Goal: Task Accomplishment & Management: Manage account settings

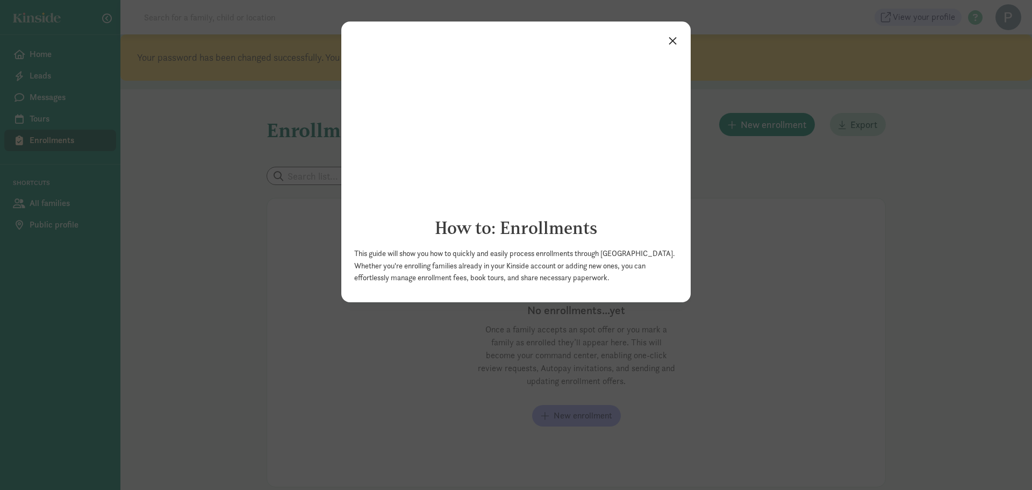
click at [674, 40] on link "×" at bounding box center [672, 39] width 19 height 19
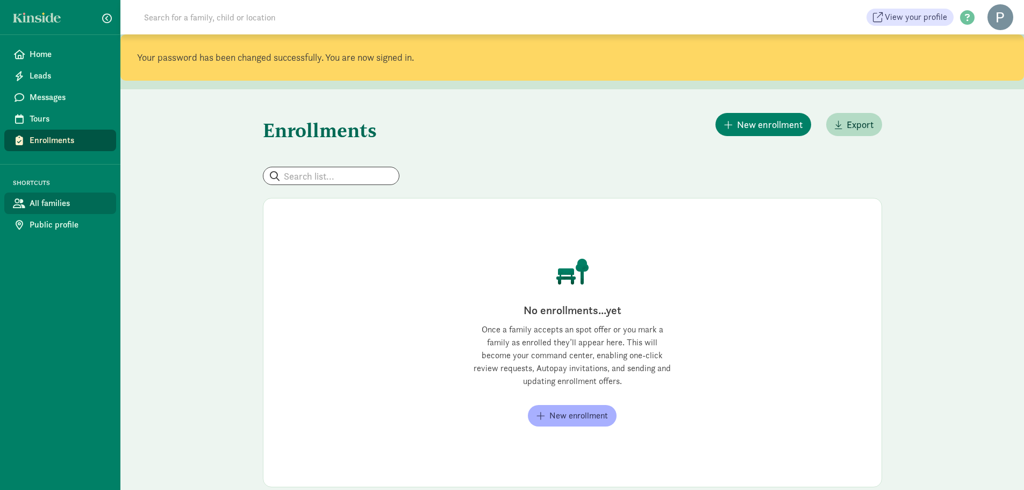
click at [51, 205] on span "All families" at bounding box center [69, 203] width 78 height 13
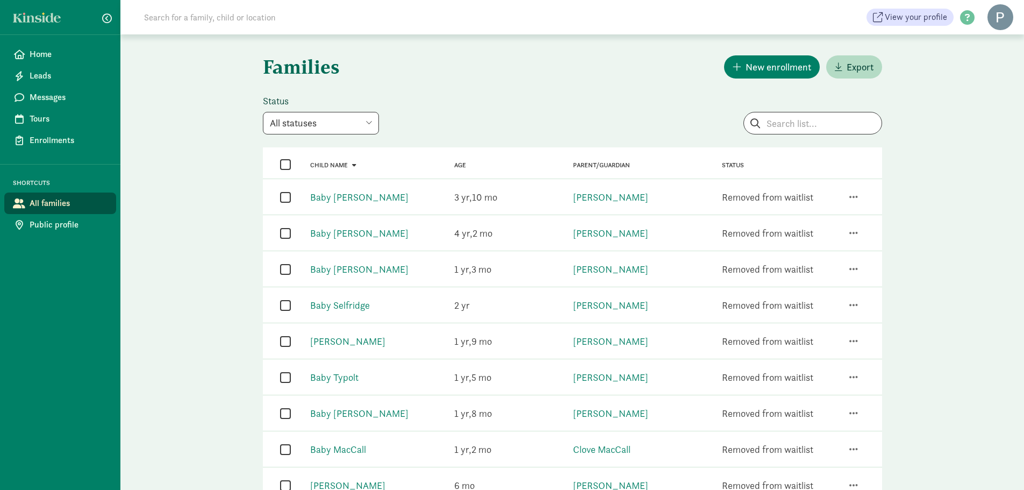
click at [364, 123] on select "All statuses Enrolled Inactive Removed from waitlist On waitlist Booked tour Le…" at bounding box center [321, 123] width 116 height 23
click at [450, 88] on div "Families New enrollment Export Status All statuses Enrolled Inactive Removed fr…" at bounding box center [572, 498] width 645 height 929
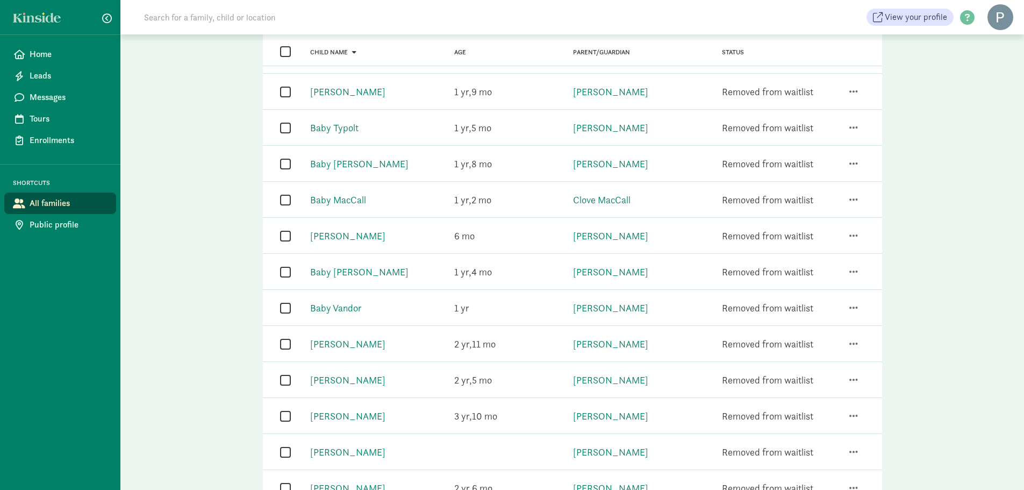
scroll to position [269, 0]
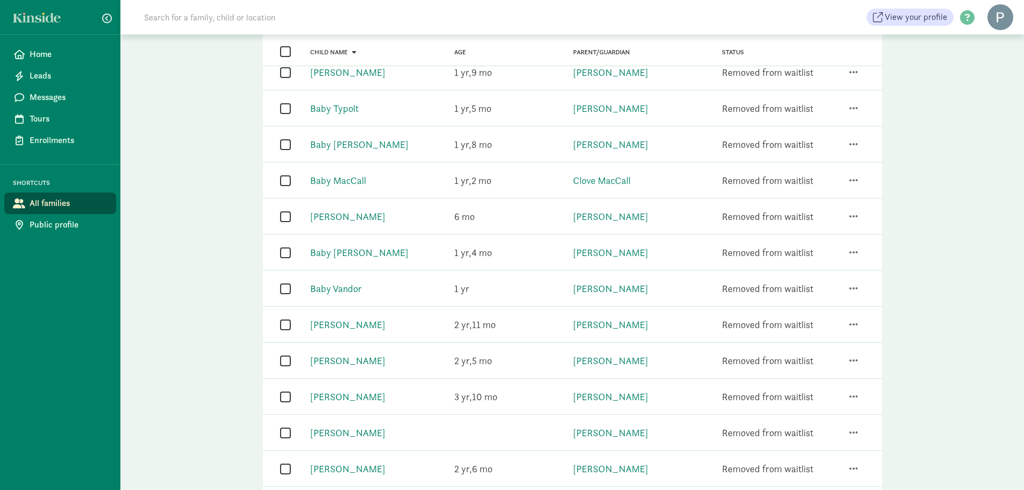
click at [282, 183] on input "checkbox" at bounding box center [285, 180] width 11 height 15
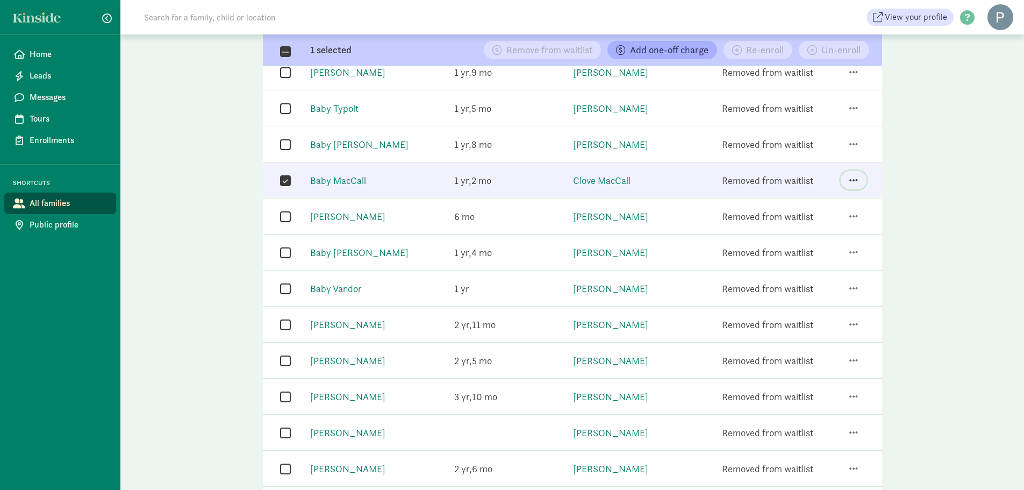
click at [853, 182] on span "button" at bounding box center [853, 180] width 9 height 10
click at [769, 182] on div "Removed from waitlist" at bounding box center [767, 180] width 91 height 15
click at [851, 180] on span "button" at bounding box center [853, 180] width 9 height 10
click at [964, 162] on div "Families New enrollment Export Status All statuses Enrolled Inactive Removed fr…" at bounding box center [572, 230] width 904 height 929
click at [847, 181] on button "button" at bounding box center [854, 180] width 26 height 18
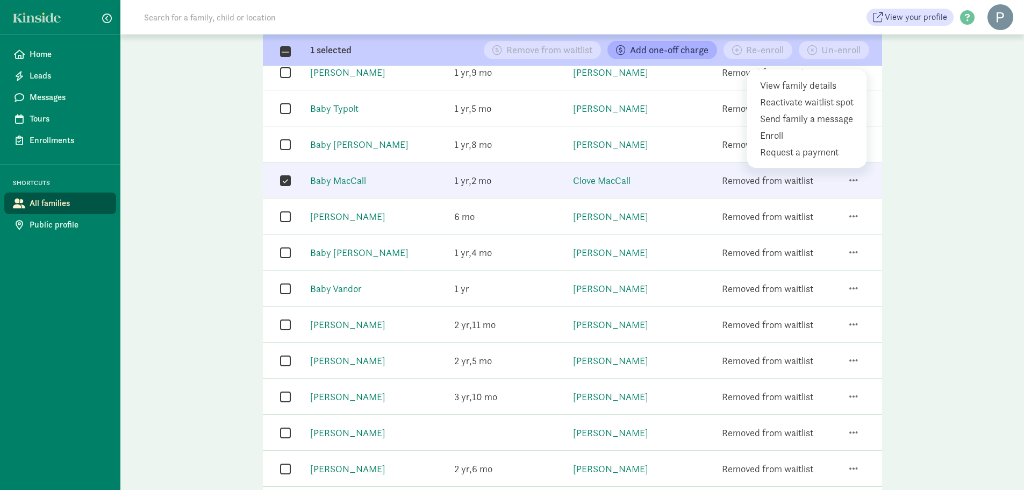
click at [970, 186] on div "Families New enrollment Export Status All statuses Enrolled Inactive Removed fr…" at bounding box center [572, 230] width 904 height 929
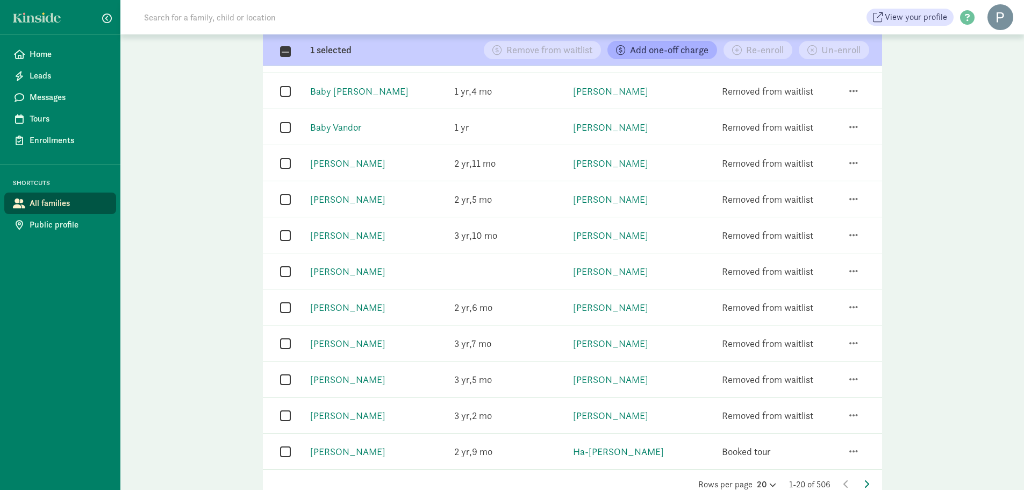
scroll to position [474, 0]
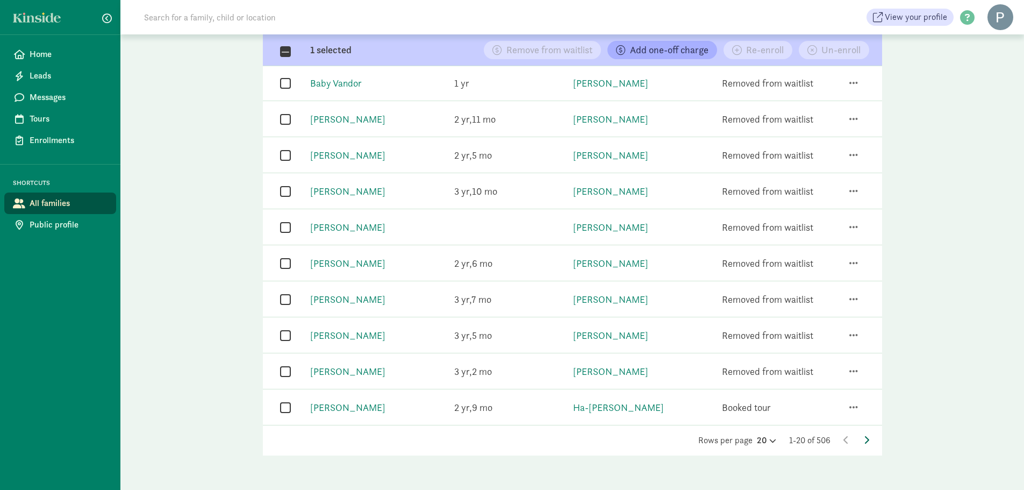
click at [865, 441] on icon at bounding box center [866, 439] width 5 height 9
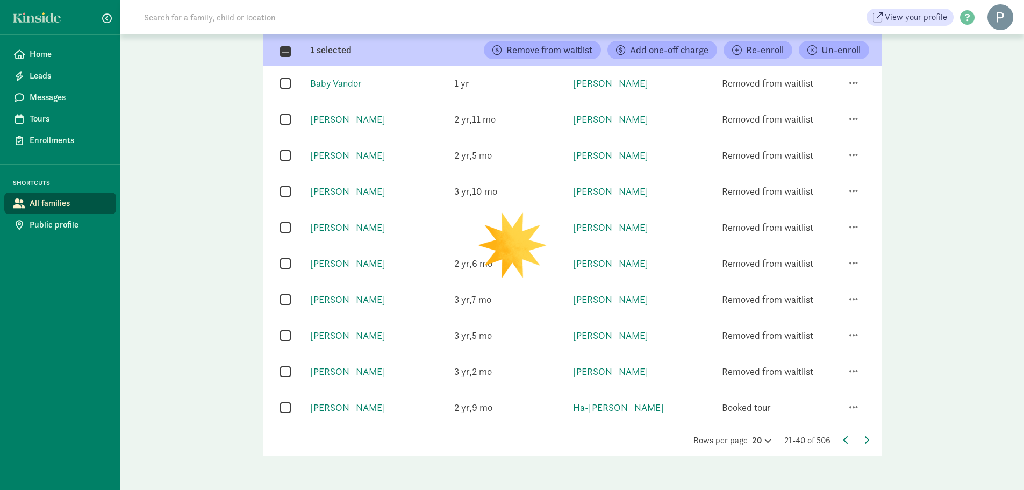
checkbox input "false"
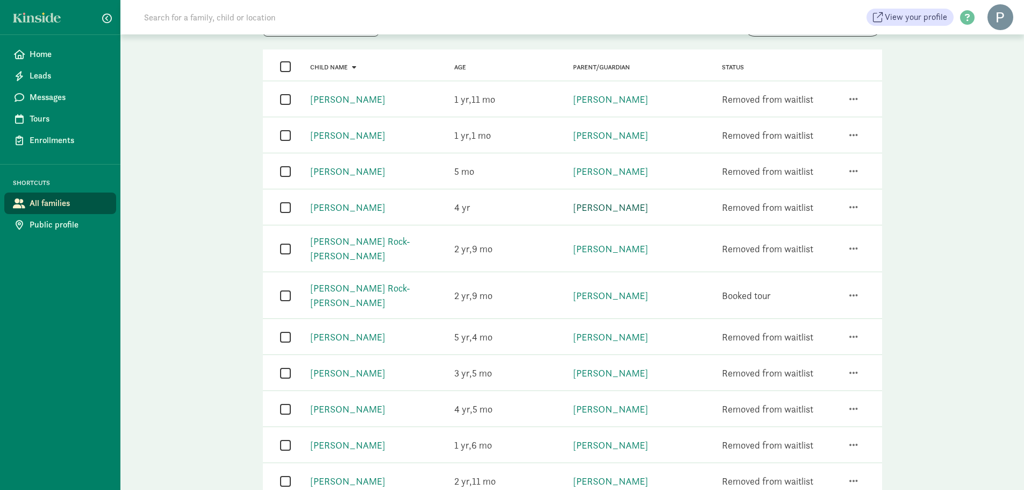
scroll to position [0, 0]
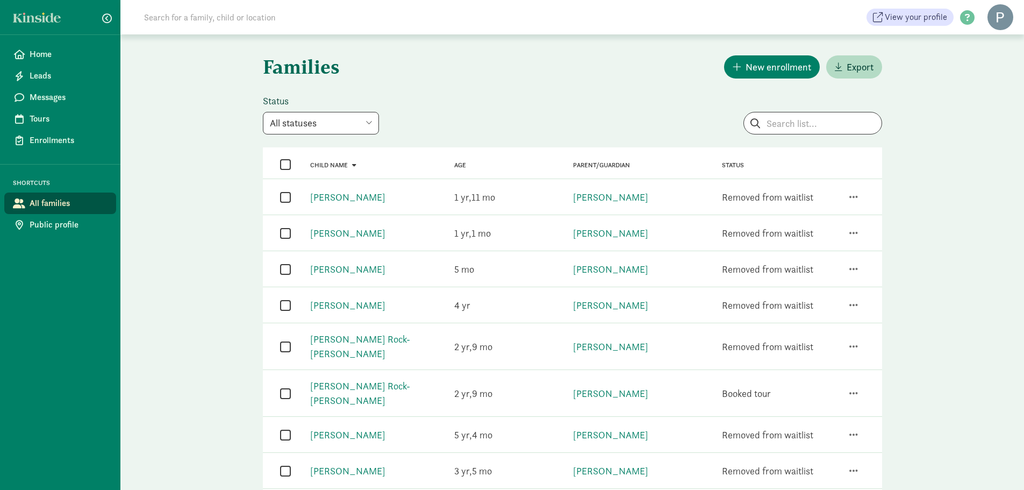
click at [366, 123] on select "All statuses Enrolled Inactive Removed from waitlist On waitlist Booked tour Le…" at bounding box center [321, 123] width 116 height 23
click at [365, 130] on select "All statuses Enrolled Inactive Removed from waitlist On waitlist Booked tour Le…" at bounding box center [321, 123] width 116 height 23
click at [836, 128] on input "search" at bounding box center [813, 123] width 138 height 22
click at [62, 139] on span "Enrollments" at bounding box center [69, 140] width 78 height 13
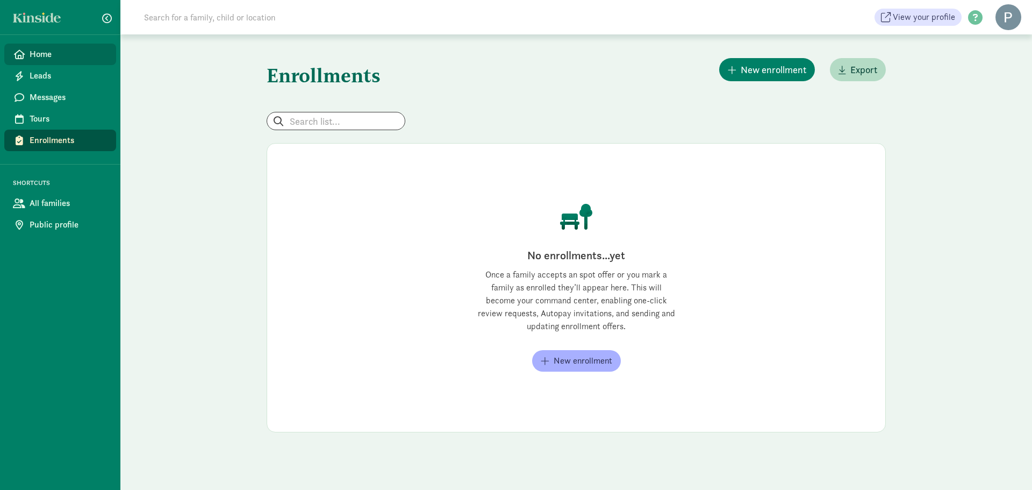
click at [38, 53] on span "Home" at bounding box center [69, 54] width 78 height 13
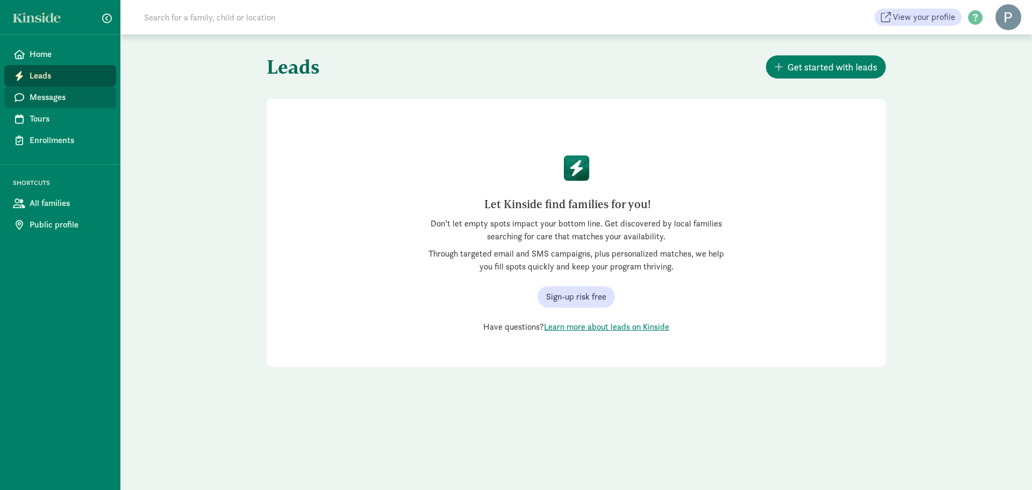
click at [76, 93] on span "Messages" at bounding box center [69, 97] width 78 height 13
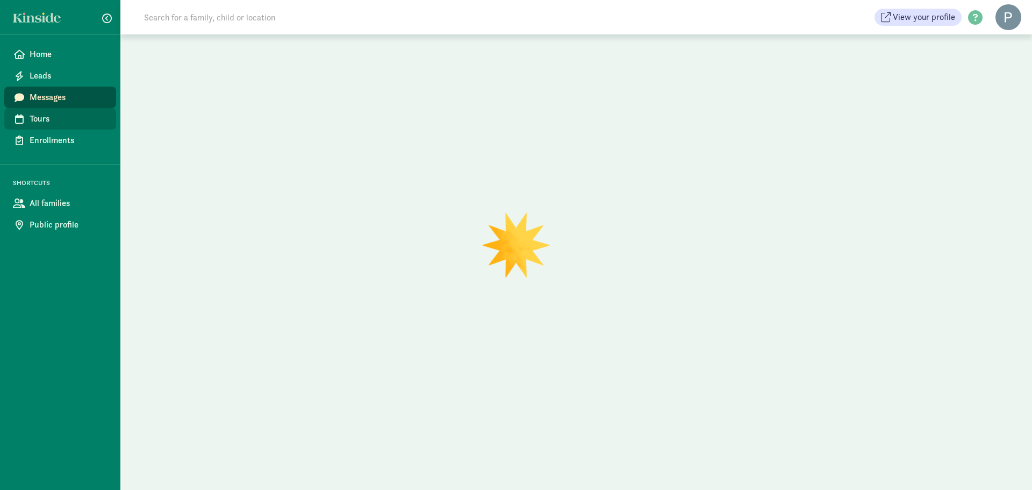
click at [46, 117] on span "Tours" at bounding box center [69, 118] width 78 height 13
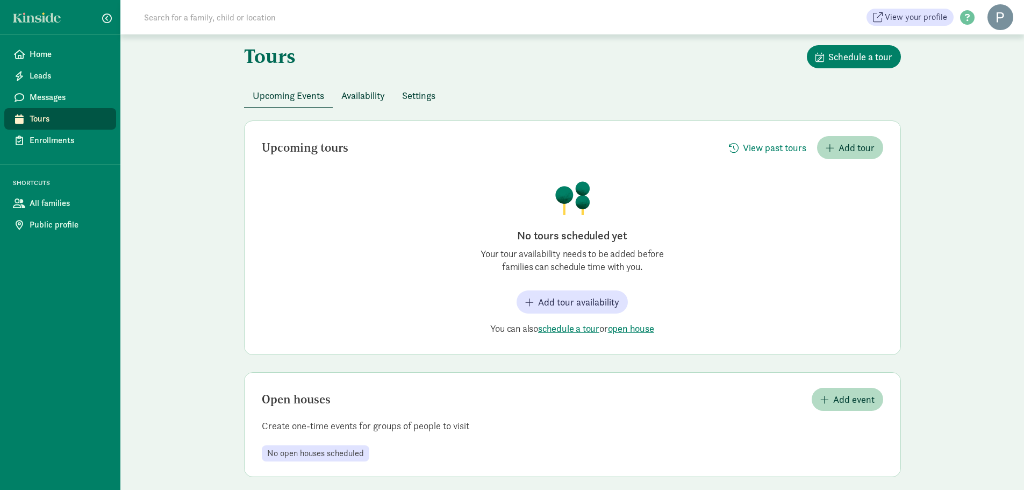
scroll to position [19, 0]
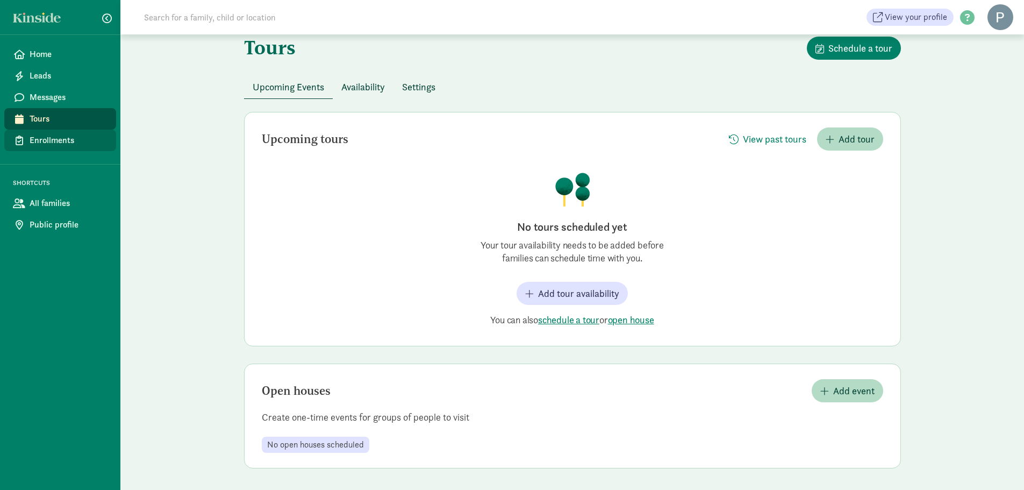
click at [51, 140] on span "Enrollments" at bounding box center [69, 140] width 78 height 13
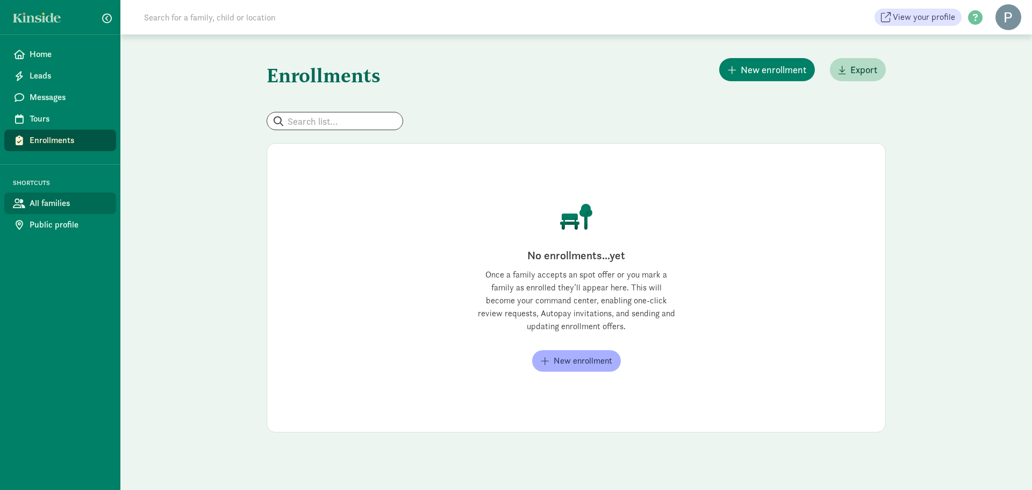
click at [52, 207] on span "All families" at bounding box center [69, 203] width 78 height 13
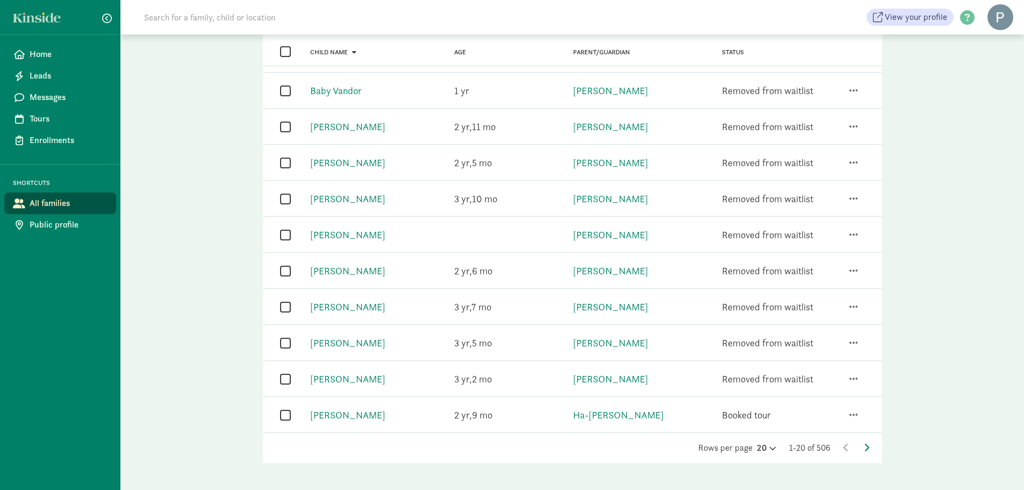
scroll to position [474, 0]
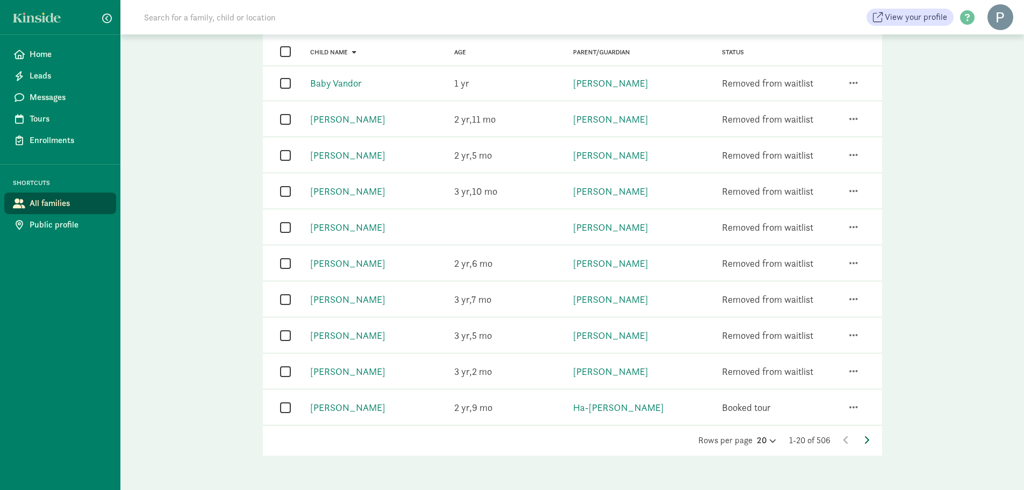
click at [865, 445] on span at bounding box center [866, 439] width 5 height 11
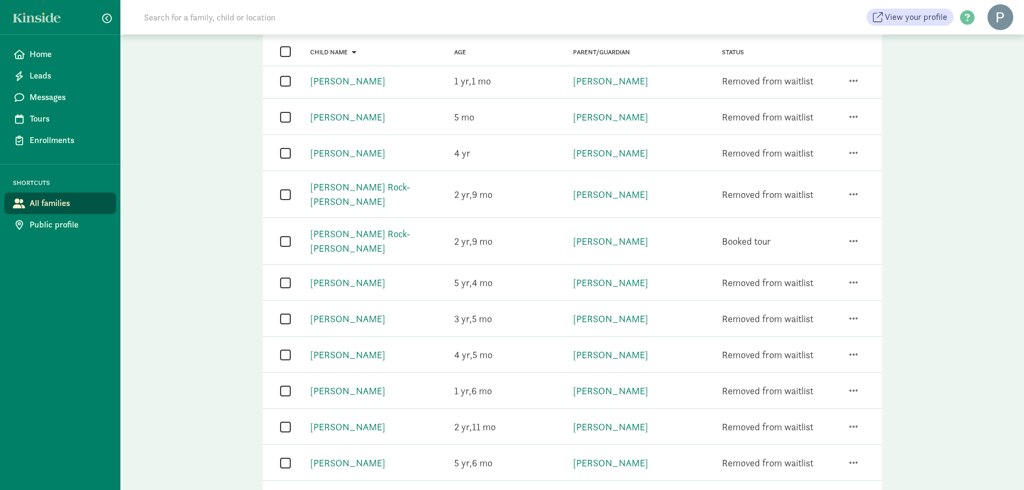
scroll to position [0, 0]
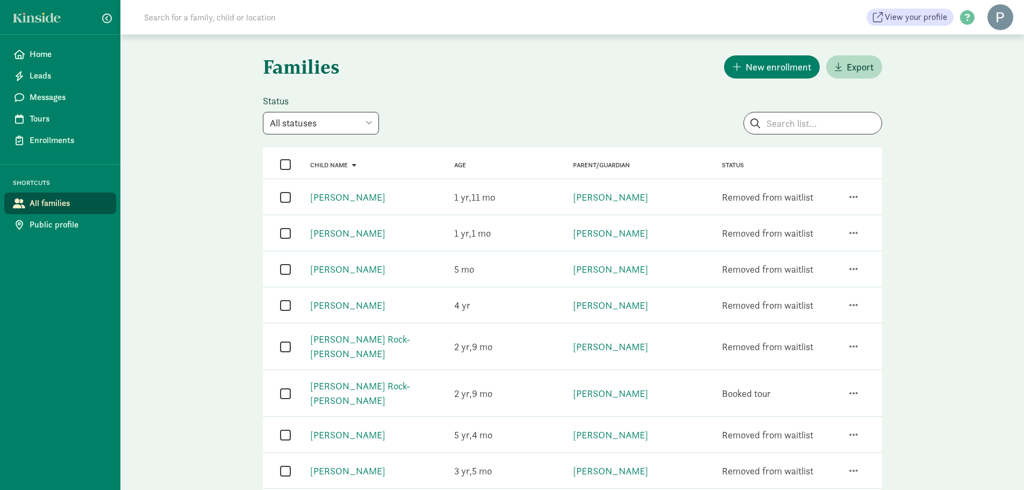
click at [341, 114] on select "All statuses Enrolled Inactive Removed from waitlist On waitlist Booked tour Le…" at bounding box center [321, 123] width 116 height 23
select select "deleted"
click at [263, 112] on select "All statuses Enrolled Inactive Removed from waitlist On waitlist Booked tour Le…" at bounding box center [321, 123] width 116 height 23
click at [285, 165] on input "checkbox" at bounding box center [285, 165] width 11 height 10
checkbox input "true"
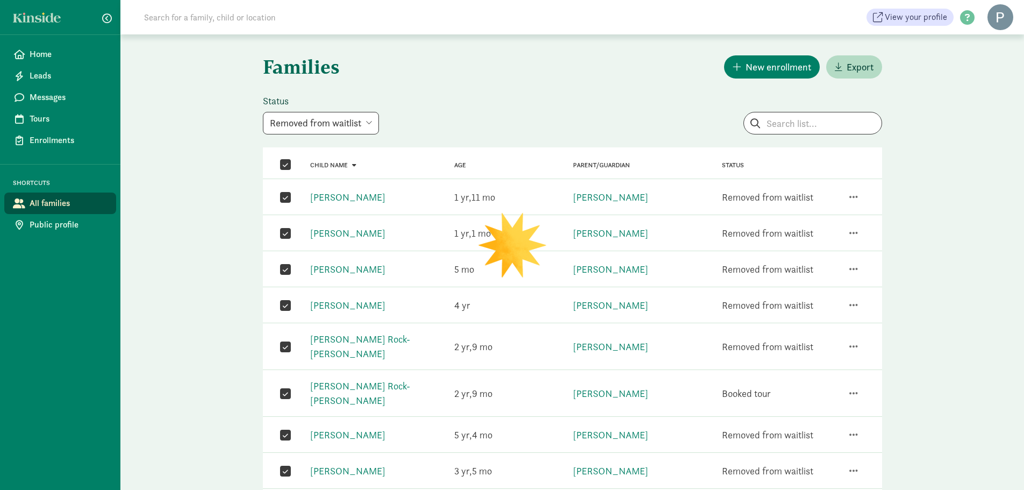
checkbox input "true"
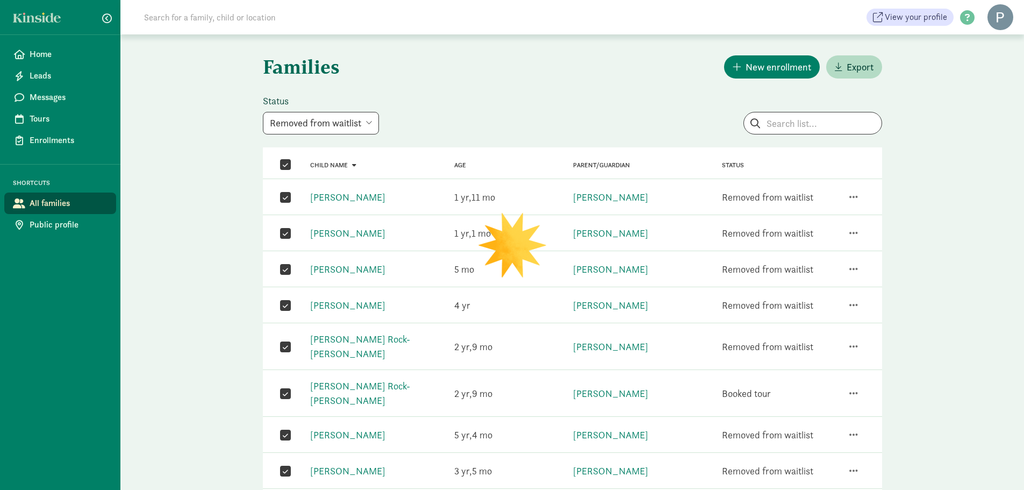
checkbox input "true"
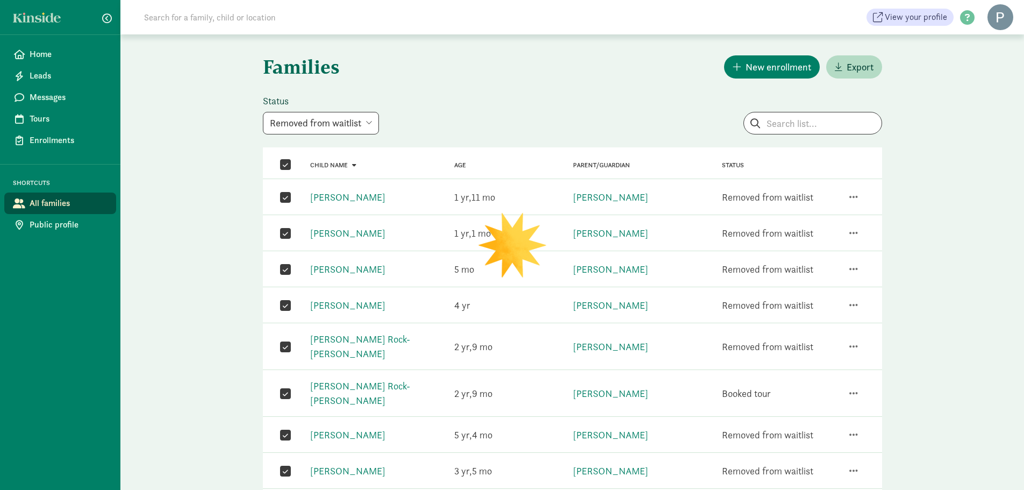
checkbox input "true"
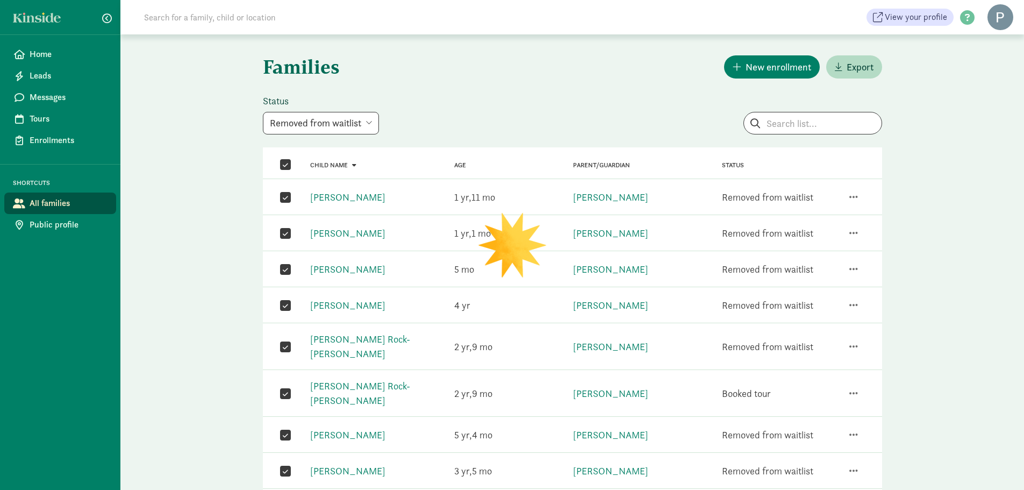
checkbox input "true"
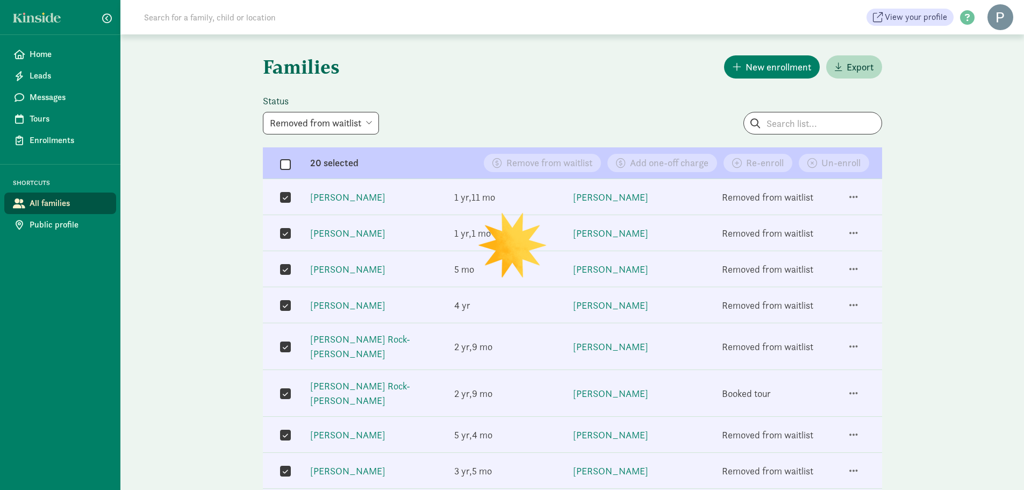
checkbox input "false"
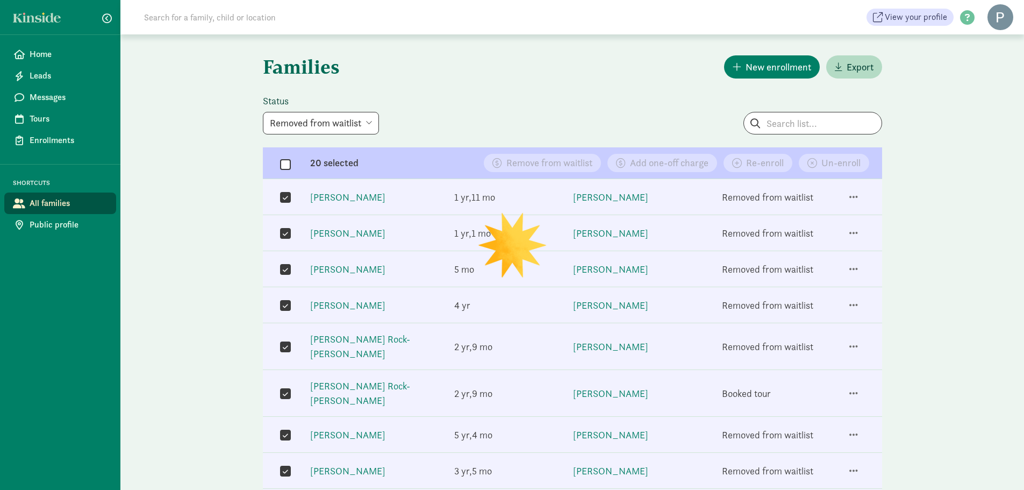
checkbox input "false"
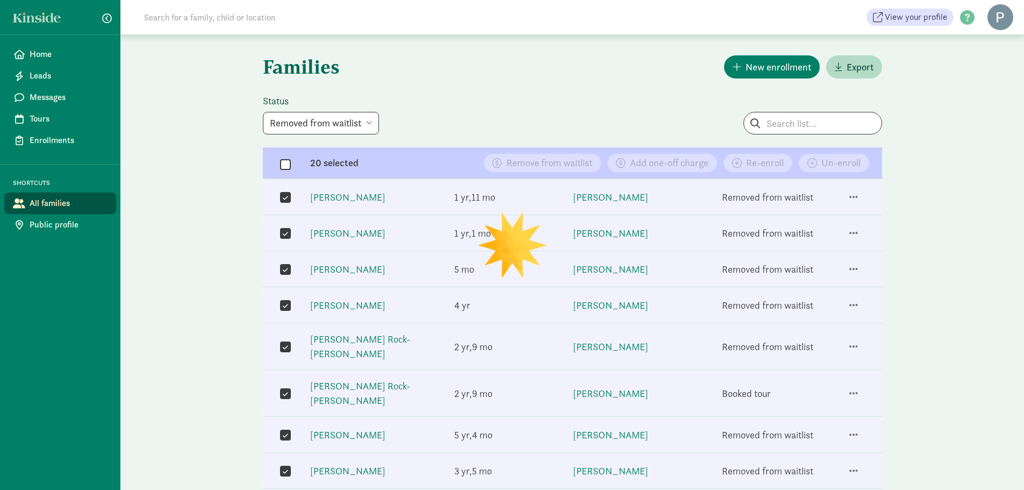
checkbox input "false"
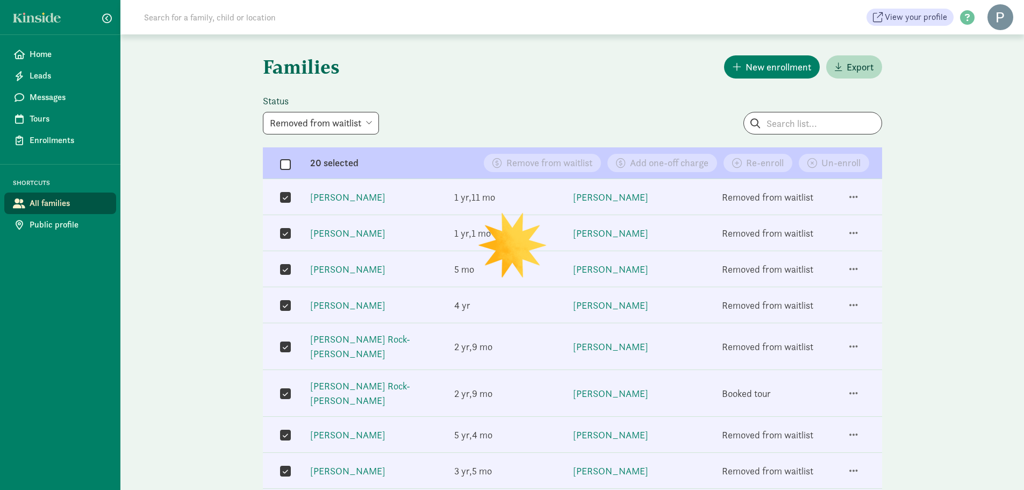
checkbox input "false"
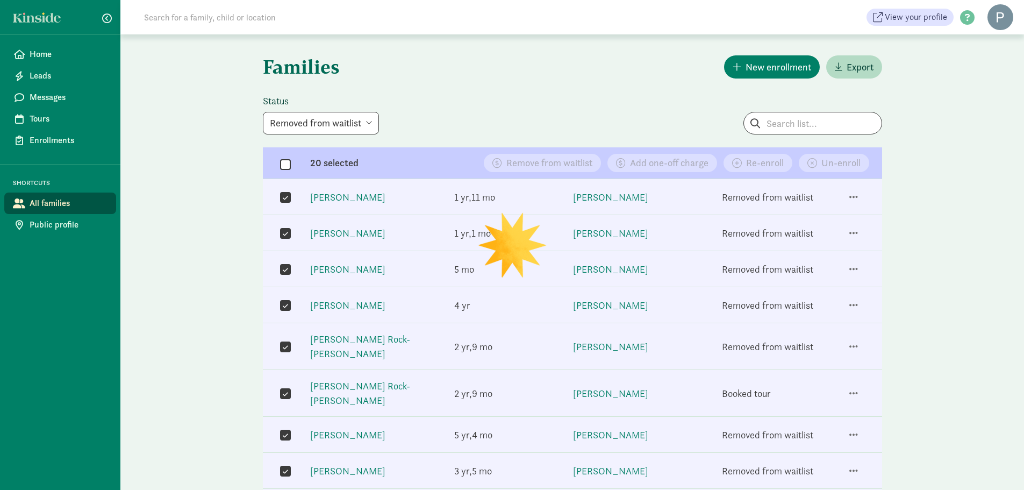
checkbox input "false"
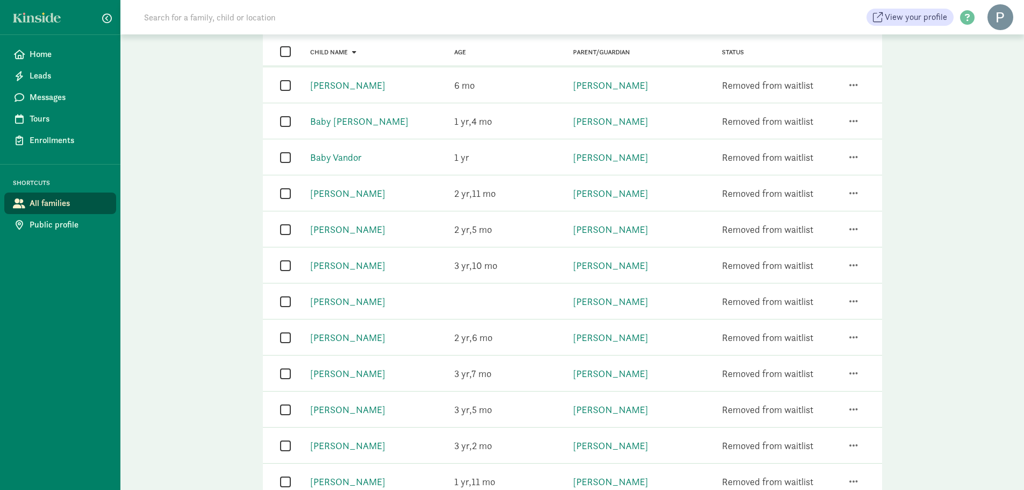
scroll to position [474, 0]
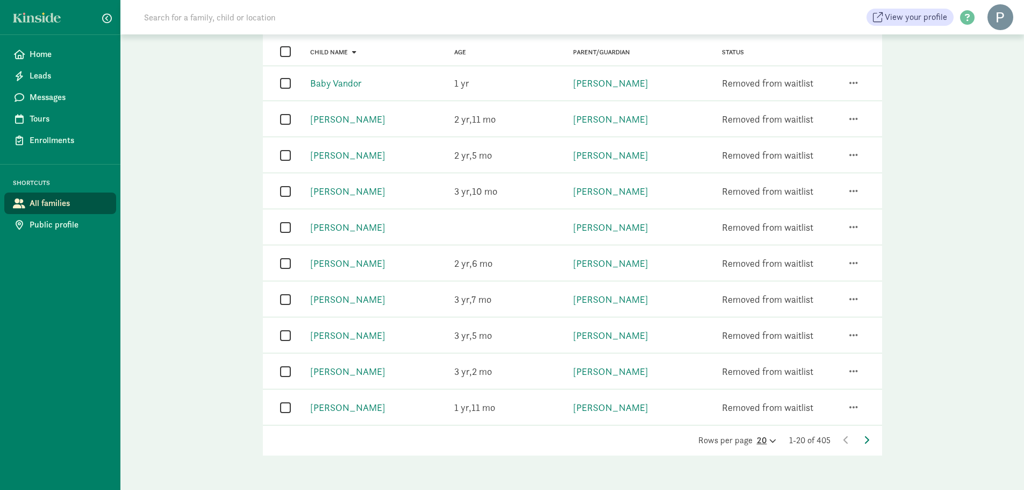
click at [768, 441] on icon at bounding box center [771, 440] width 9 height 7
click at [708, 388] on div "Rows per page 10 20 50 100" at bounding box center [736, 401] width 82 height 89
click at [846, 443] on icon at bounding box center [845, 439] width 5 height 9
click at [866, 441] on icon at bounding box center [866, 439] width 5 height 9
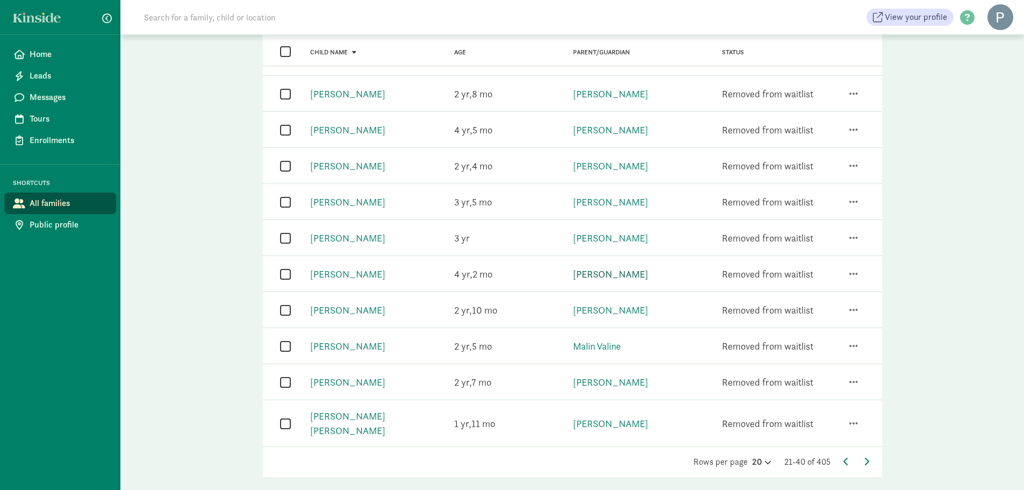
click at [609, 268] on link "[PERSON_NAME]" at bounding box center [610, 274] width 75 height 12
